Goal: Information Seeking & Learning: Learn about a topic

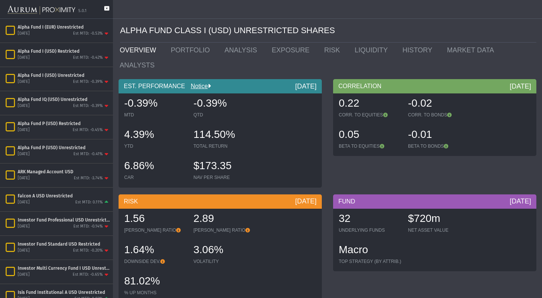
click at [106, 8] on icon at bounding box center [106, 12] width 5 height 12
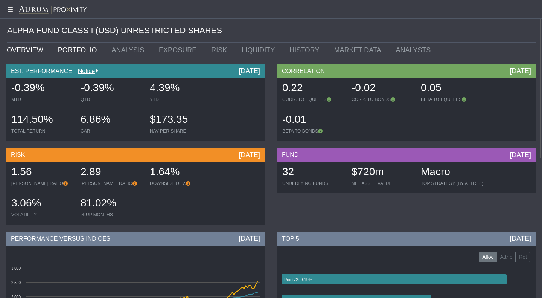
click at [70, 49] on link "PORTFOLIO" at bounding box center [79, 50] width 54 height 15
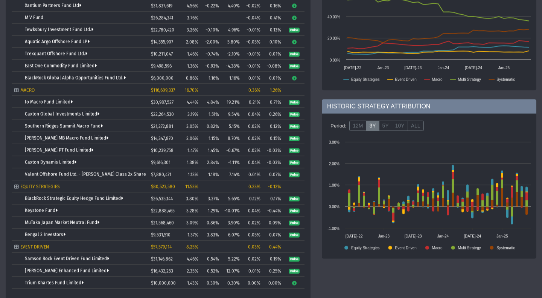
scroll to position [281, 0]
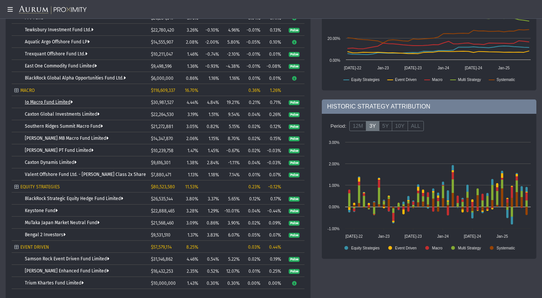
click at [46, 102] on link "Io Macro Fund Limited" at bounding box center [49, 101] width 48 height 5
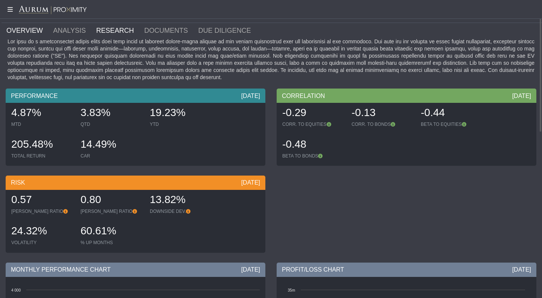
scroll to position [20, 0]
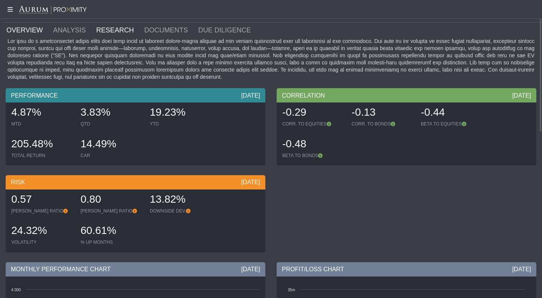
click at [109, 32] on link "RESEARCH" at bounding box center [120, 30] width 48 height 15
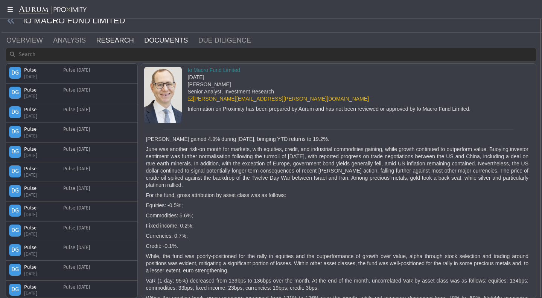
click at [144, 40] on link "DOCUMENTS" at bounding box center [170, 40] width 54 height 15
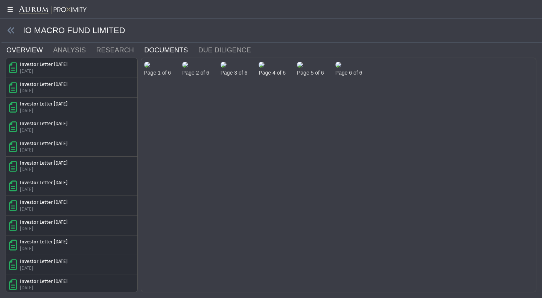
click at [23, 53] on link "OVERVIEW" at bounding box center [29, 50] width 47 height 15
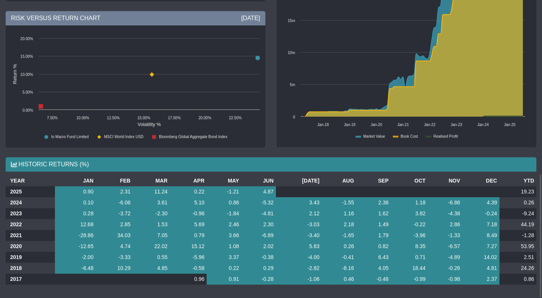
scroll to position [417, 0]
click at [528, 245] on td "53.95" at bounding box center [517, 245] width 37 height 11
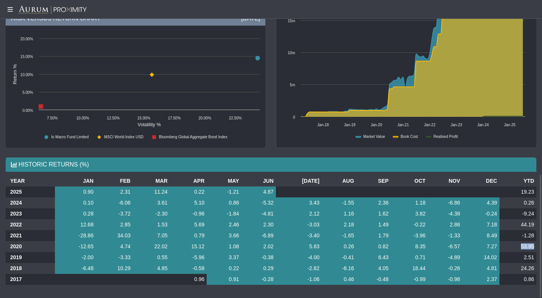
click at [528, 245] on td "53.95" at bounding box center [517, 246] width 37 height 11
click at [524, 234] on td "-1.28" at bounding box center [517, 235] width 37 height 11
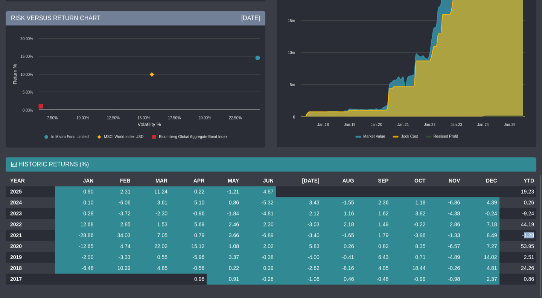
click at [524, 234] on td "-1.28" at bounding box center [517, 235] width 37 height 11
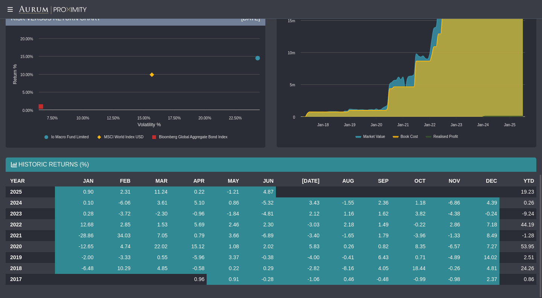
click at [524, 223] on td "44.19" at bounding box center [517, 224] width 37 height 11
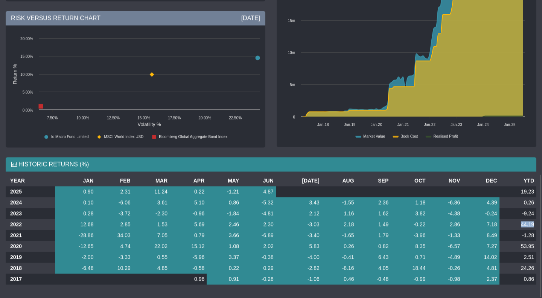
click at [524, 223] on td "44.19" at bounding box center [517, 224] width 37 height 11
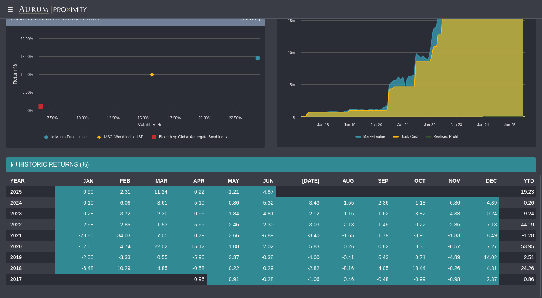
click at [526, 213] on td "-9.24" at bounding box center [517, 213] width 37 height 11
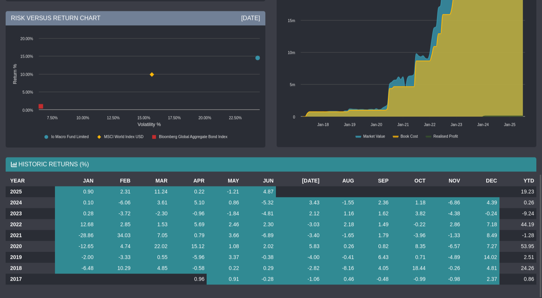
click at [528, 188] on td "19.23" at bounding box center [517, 191] width 37 height 11
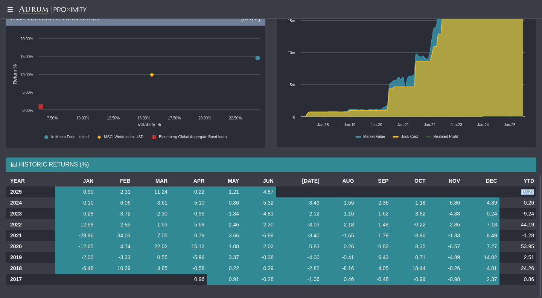
click at [528, 188] on td "19.23" at bounding box center [517, 191] width 37 height 11
click at [163, 190] on td "11.24" at bounding box center [151, 191] width 37 height 11
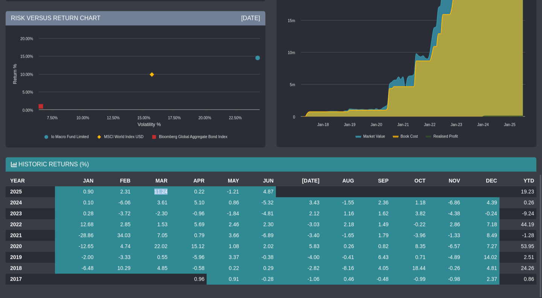
click at [163, 190] on td "11.24" at bounding box center [151, 191] width 37 height 11
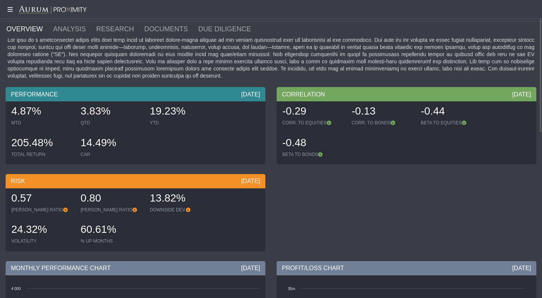
scroll to position [21, 0]
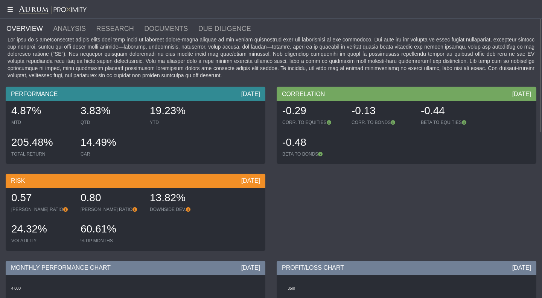
click at [25, 243] on div "VOLATILITY" at bounding box center [42, 240] width 62 height 6
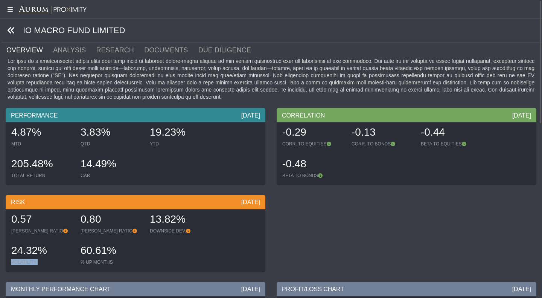
scroll to position [0, 0]
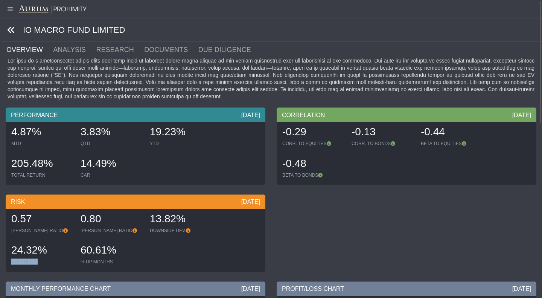
click at [11, 33] on icon at bounding box center [11, 30] width 8 height 8
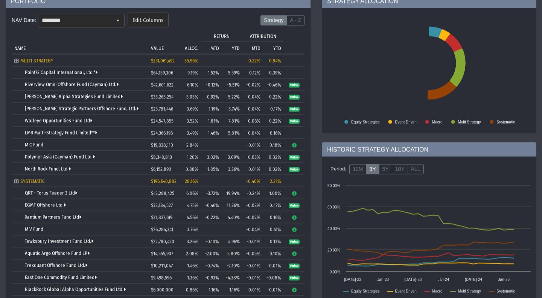
scroll to position [67, 0]
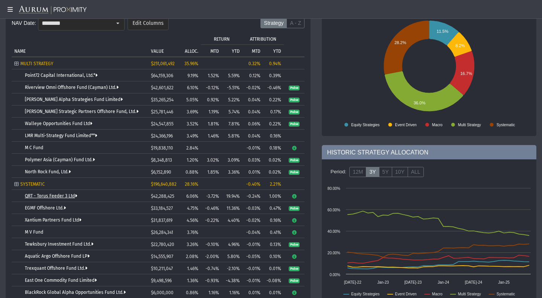
click at [58, 194] on link "QRT - Torus Feeder 3 Ltd" at bounding box center [51, 195] width 52 height 5
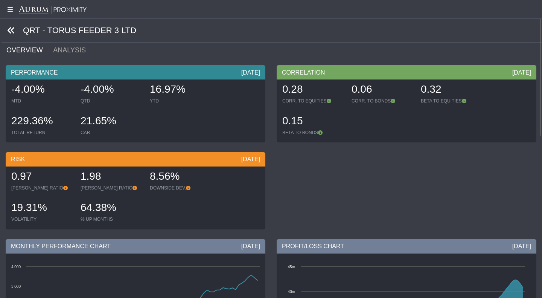
click at [11, 34] on icon at bounding box center [11, 30] width 8 height 8
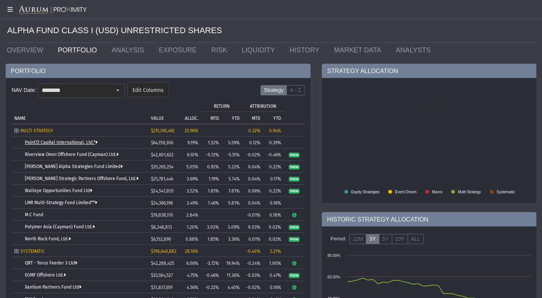
click at [46, 141] on link "Point72 Capital International, Ltd.*" at bounding box center [61, 142] width 73 height 5
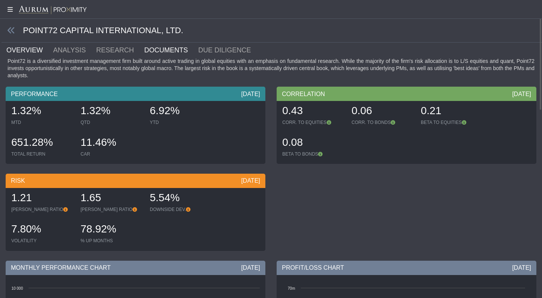
click at [143, 54] on link "DOCUMENTS" at bounding box center [170, 50] width 54 height 15
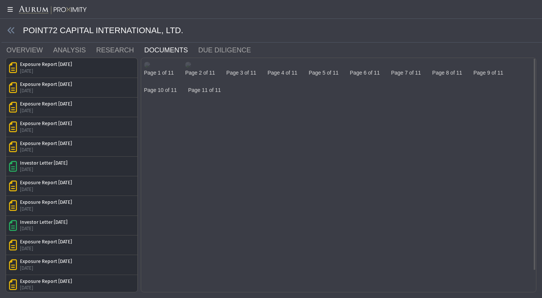
click at [150, 68] on img at bounding box center [147, 65] width 6 height 6
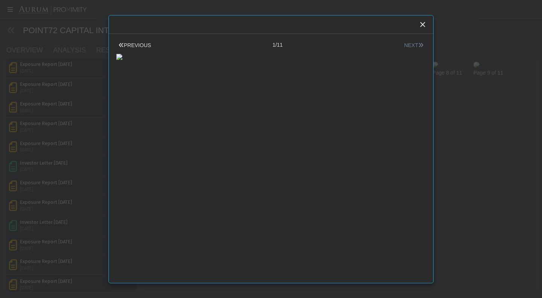
click at [409, 43] on button "NEXT" at bounding box center [414, 45] width 24 height 8
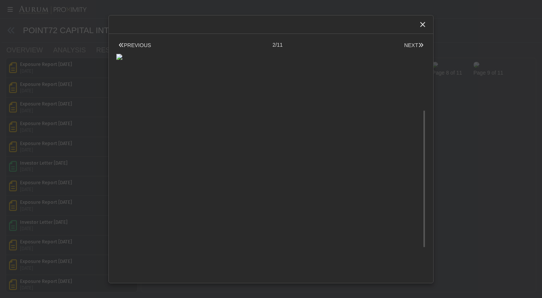
scroll to position [103, 0]
click at [422, 21] on icon "Close" at bounding box center [422, 24] width 7 height 7
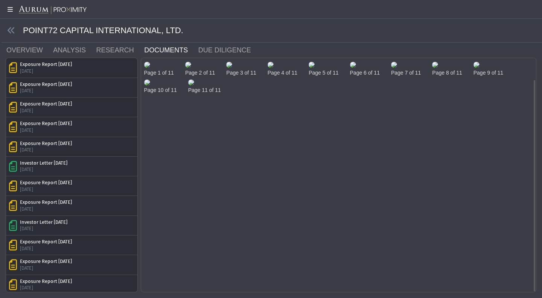
scroll to position [24, 0]
click at [96, 47] on link "RESEARCH" at bounding box center [120, 50] width 48 height 15
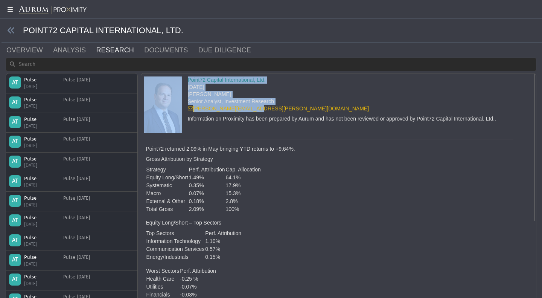
drag, startPoint x: 261, startPoint y: 109, endPoint x: 174, endPoint y: 106, distance: 87.3
click at [174, 106] on div "Point72 Capital International, Ltd. [DATE] [PERSON_NAME] Senior Analyst, Invest…" at bounding box center [338, 104] width 400 height 56
click at [21, 47] on link "OVERVIEW" at bounding box center [29, 50] width 47 height 15
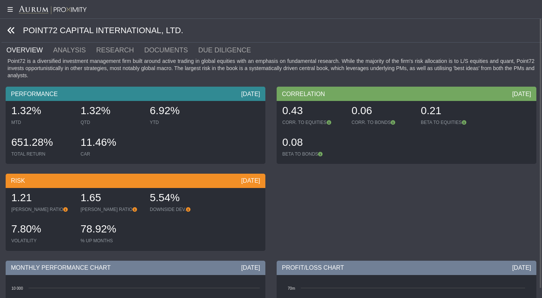
click at [15, 34] on icon at bounding box center [11, 30] width 8 height 8
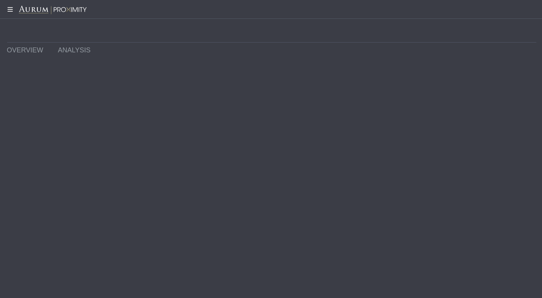
click at [14, 31] on div at bounding box center [271, 31] width 529 height 24
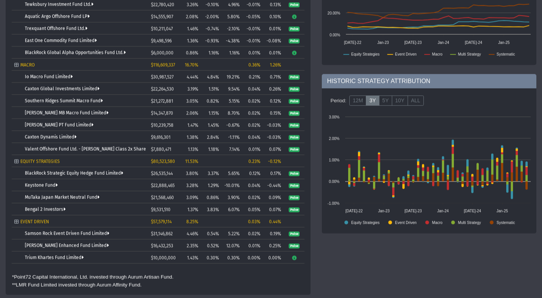
scroll to position [307, 0]
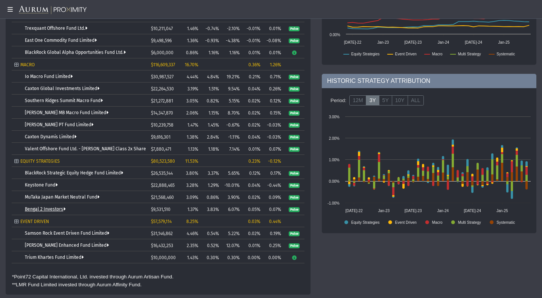
click at [45, 210] on link "Bengal 2 Investors" at bounding box center [45, 208] width 41 height 5
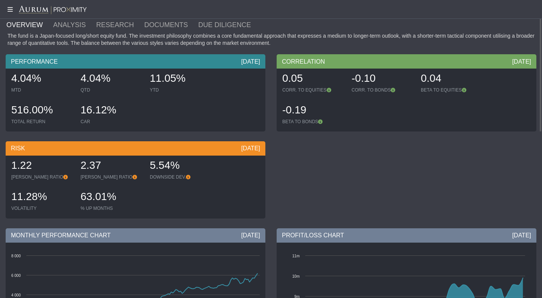
scroll to position [26, 0]
click at [74, 26] on link "ANALYSIS" at bounding box center [73, 24] width 43 height 15
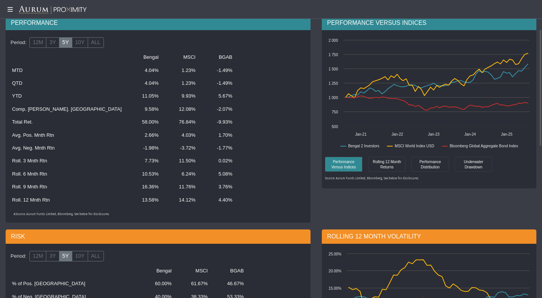
drag, startPoint x: 239, startPoint y: 163, endPoint x: 240, endPoint y: 155, distance: 8.1
click at [240, 155] on body "5.0.1 Pull down to refresh... Release to refresh... Refreshing... Alpha Fund I …" at bounding box center [271, 149] width 542 height 298
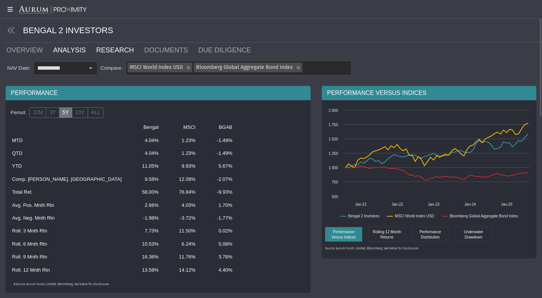
click at [96, 52] on link "RESEARCH" at bounding box center [120, 50] width 48 height 15
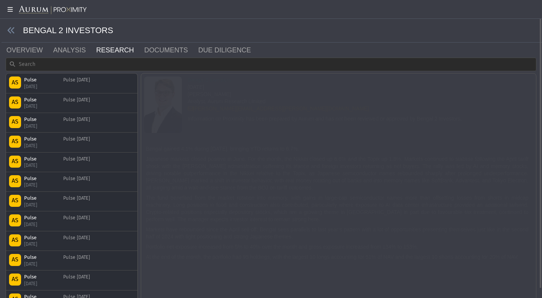
click at [15, 31] on span at bounding box center [12, 30] width 21 height 9
click at [11, 31] on icon at bounding box center [11, 30] width 8 height 8
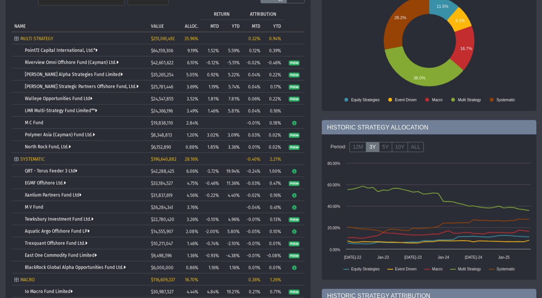
scroll to position [92, 0]
click at [67, 170] on link "QRT - Torus Feeder 3 Ltd" at bounding box center [51, 170] width 52 height 5
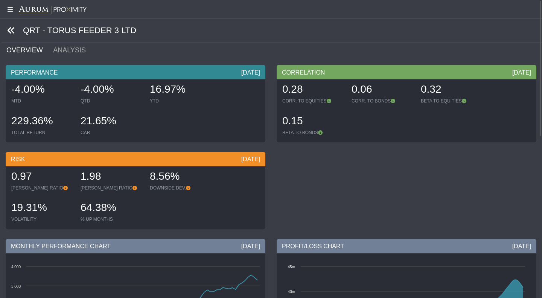
scroll to position [0, 0]
click at [10, 30] on icon at bounding box center [11, 30] width 8 height 8
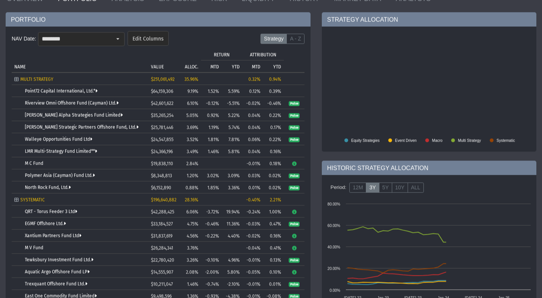
scroll to position [53, 0]
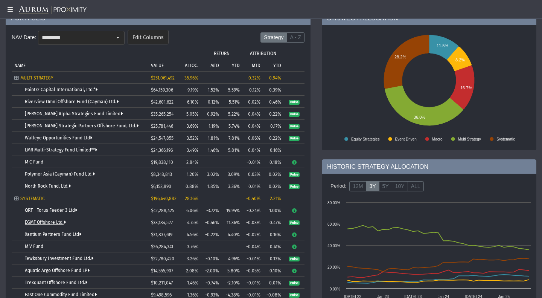
click at [43, 221] on link "EGMF Offshore Ltd." at bounding box center [45, 221] width 41 height 5
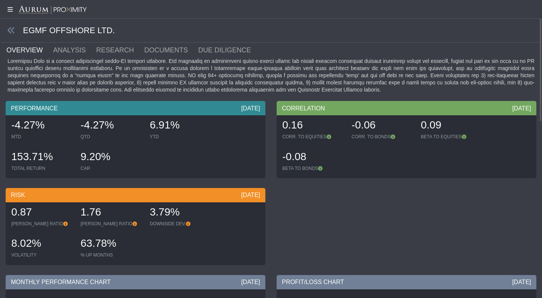
click at [17, 29] on span at bounding box center [12, 30] width 21 height 9
click at [12, 31] on icon at bounding box center [11, 30] width 8 height 8
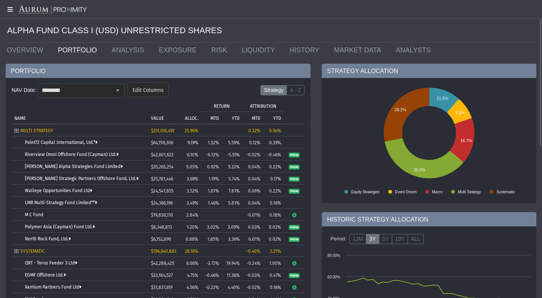
click at [9, 6] on icon at bounding box center [9, 9] width 19 height 6
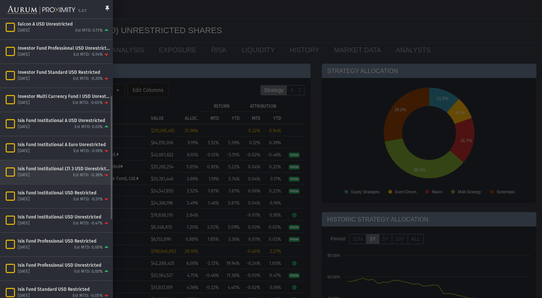
scroll to position [172, 0]
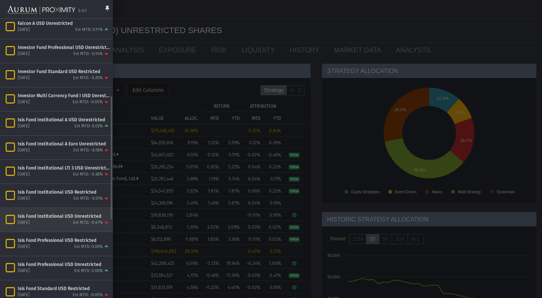
click at [75, 221] on div "Est MTD: -0.47%" at bounding box center [88, 223] width 30 height 6
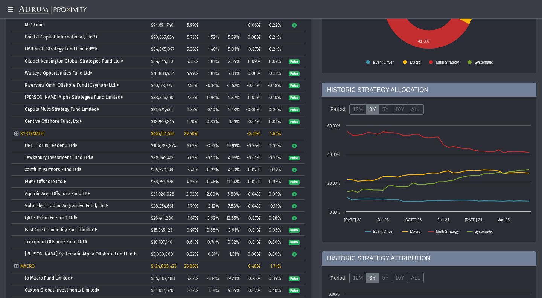
scroll to position [139, 0]
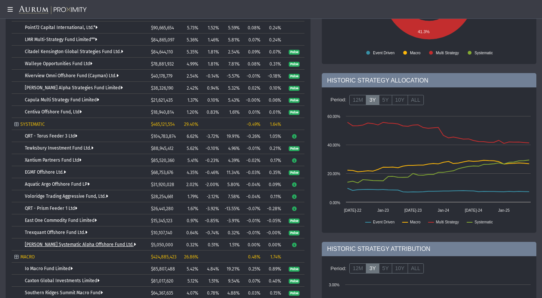
click at [79, 243] on link "[PERSON_NAME] Systematic Alpha Offshore Fund Ltd." at bounding box center [80, 244] width 111 height 5
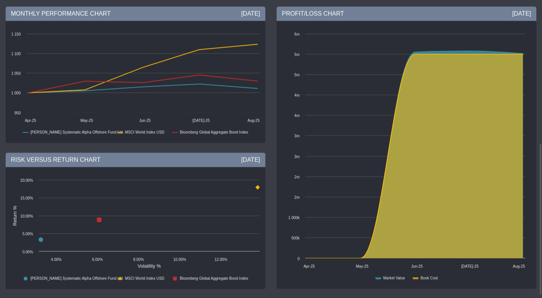
scroll to position [286, 0]
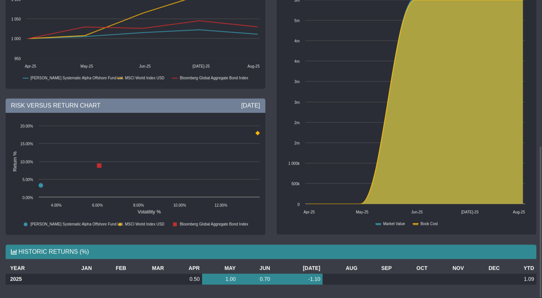
click at [200, 278] on td "0.50" at bounding box center [184, 278] width 36 height 11
drag, startPoint x: 333, startPoint y: 278, endPoint x: 214, endPoint y: 272, distance: 119.4
click at [214, 272] on body "5.0.1 Pull down to refresh... Release to refresh... Refreshing... Alpha Fund I …" at bounding box center [271, 149] width 542 height 298
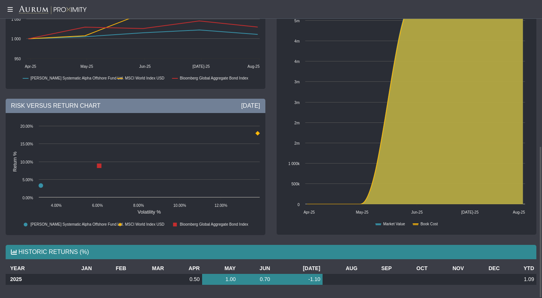
click at [301, 292] on div "HISTORIC RETURNS (%) YEAR JAN FEB MAR APR MAY JUN [DATE] AUG SEP OCT NOV DEC YT…" at bounding box center [271, 268] width 542 height 59
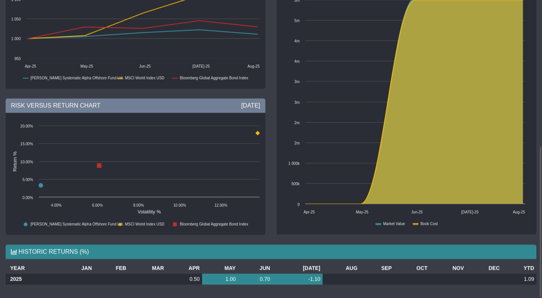
click at [8, 24] on rect at bounding box center [136, 32] width 256 height 113
